Goal: Ask a question

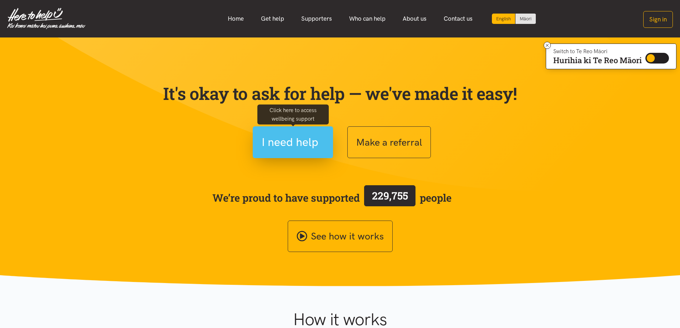
click at [285, 138] on span "I need help" at bounding box center [290, 142] width 57 height 18
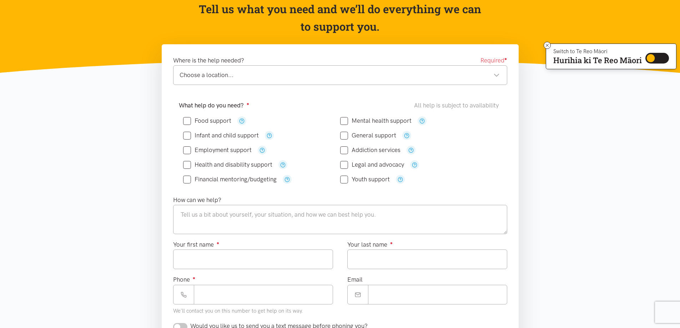
scroll to position [85, 0]
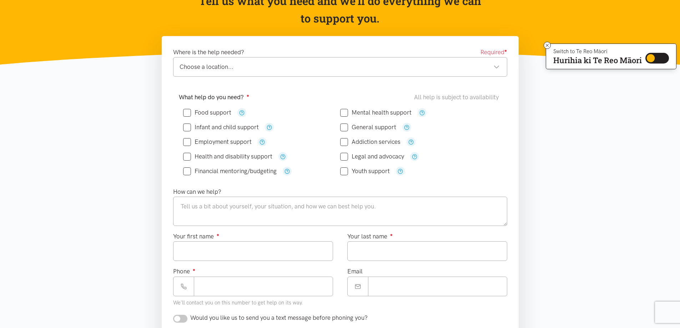
click at [227, 68] on div "Choose a location..." at bounding box center [340, 67] width 320 height 10
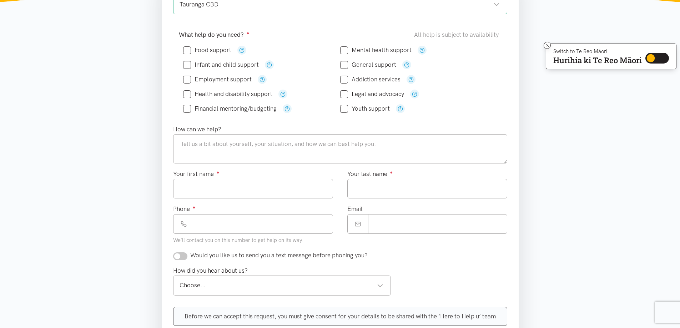
scroll to position [112, 0]
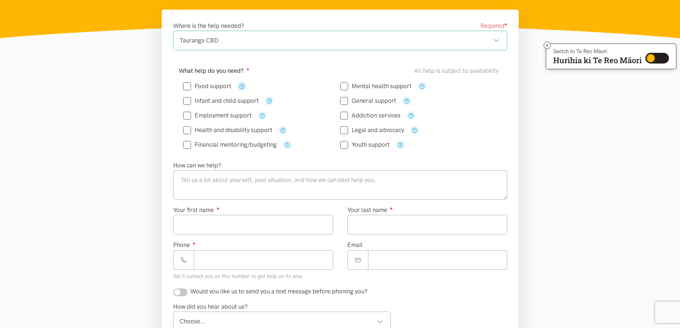
click at [240, 85] on icon "button" at bounding box center [241, 86] width 5 height 5
click at [422, 85] on icon "button" at bounding box center [422, 86] width 5 height 5
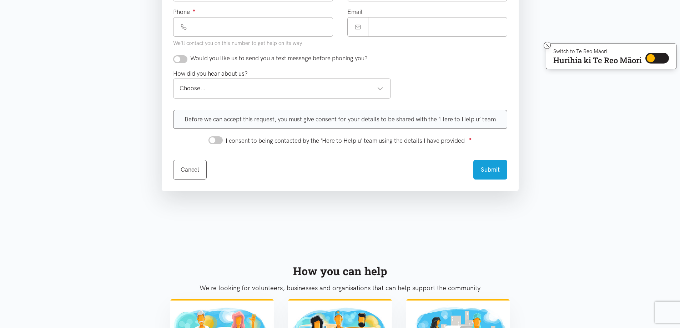
scroll to position [0, 0]
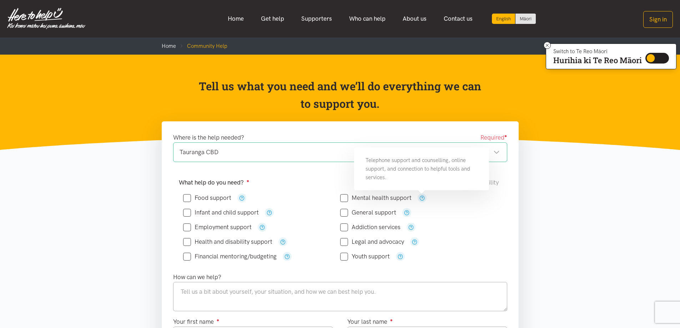
click at [192, 201] on div "Food support" at bounding box center [261, 198] width 157 height 9
click at [189, 199] on input "Food support" at bounding box center [207, 198] width 48 height 6
checkbox input "true"
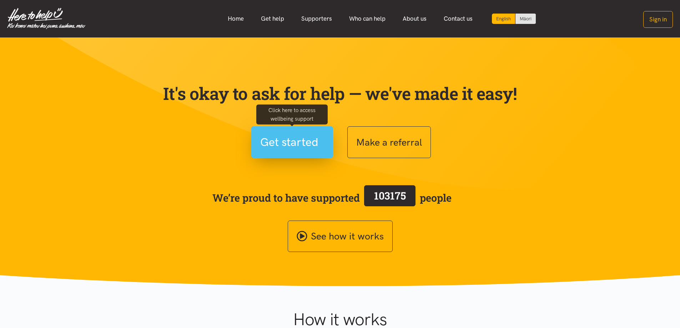
click at [327, 138] on button "Get started" at bounding box center [292, 142] width 82 height 32
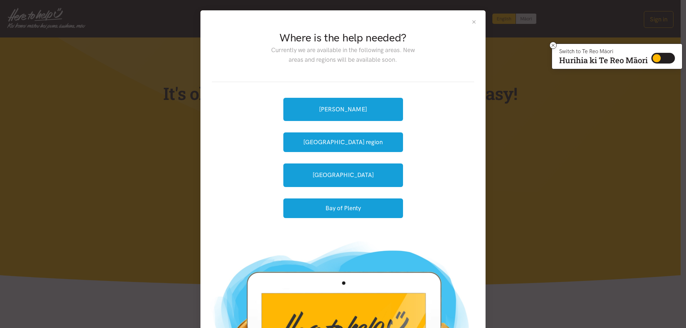
click at [471, 22] on button "Close" at bounding box center [474, 22] width 6 height 6
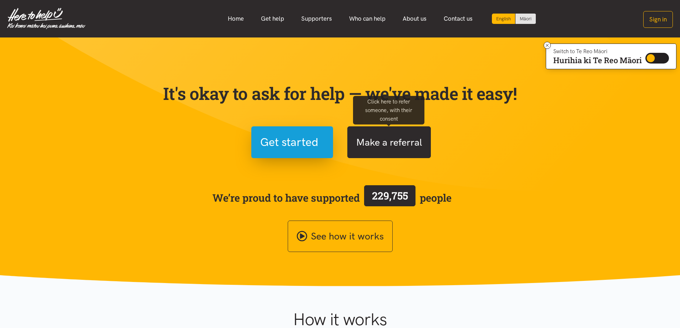
click at [401, 149] on button "Make a referral" at bounding box center [389, 142] width 84 height 32
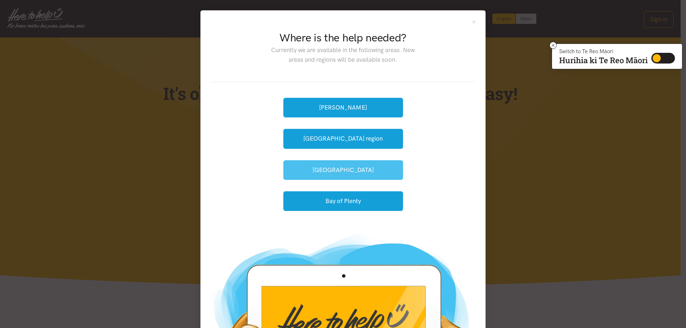
click at [372, 165] on button "[GEOGRAPHIC_DATA]" at bounding box center [343, 170] width 120 height 20
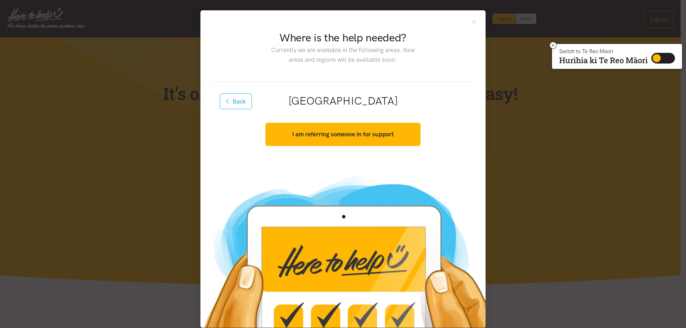
scroll to position [10, 0]
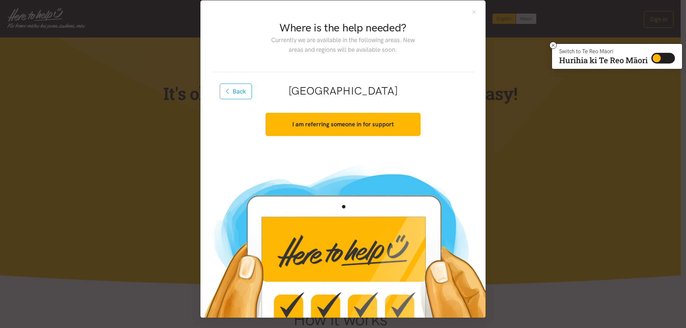
click at [333, 112] on div "I am referring someone in for support Yes, I have consent. Get started" at bounding box center [342, 125] width 169 height 32
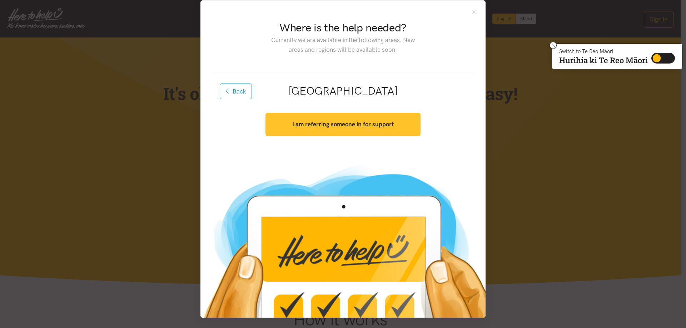
click at [335, 120] on button "I am referring someone in for support" at bounding box center [342, 124] width 155 height 23
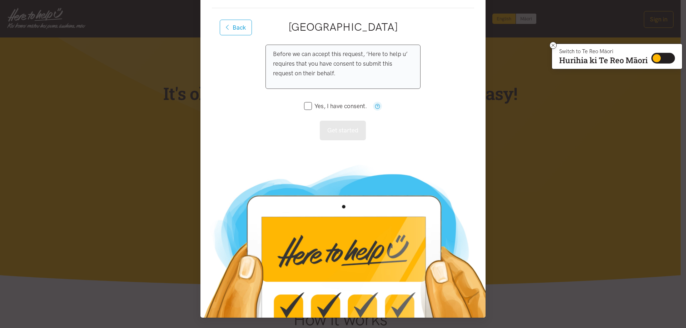
scroll to position [0, 0]
